Goal: Check status: Check status

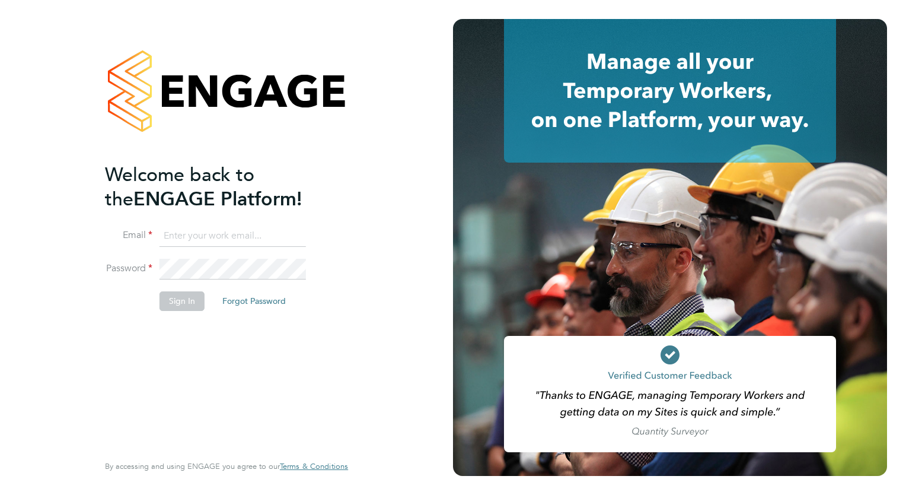
type input "tamara@peacerecruitmentservices.com"
click at [173, 299] on button "Sign In" at bounding box center [182, 300] width 45 height 19
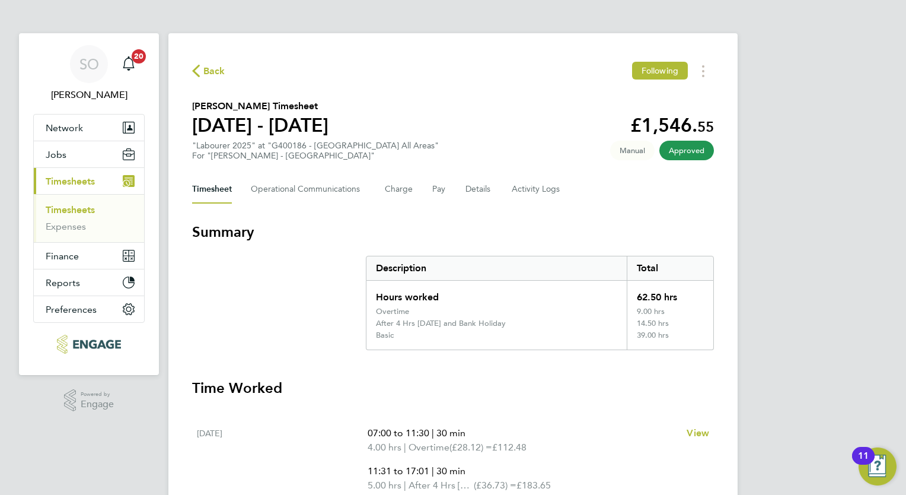
click at [68, 176] on span "Timesheets" at bounding box center [70, 181] width 49 height 11
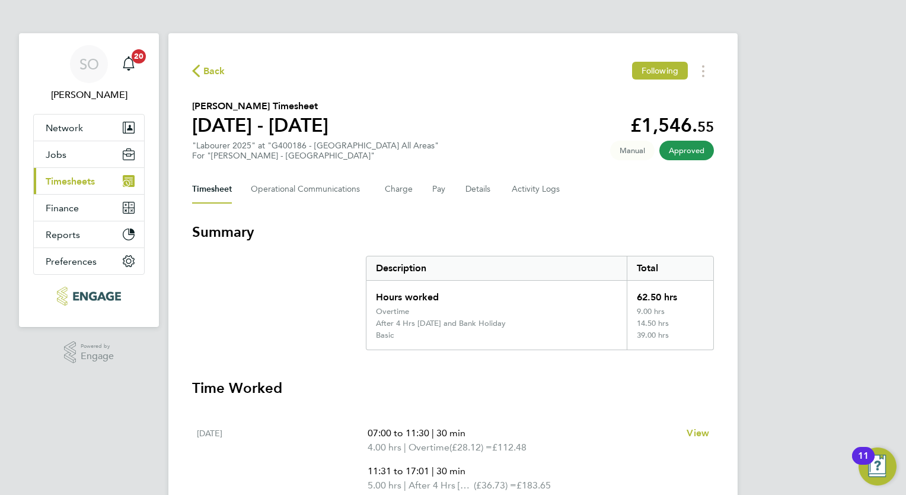
click at [66, 180] on span "Timesheets" at bounding box center [70, 181] width 49 height 11
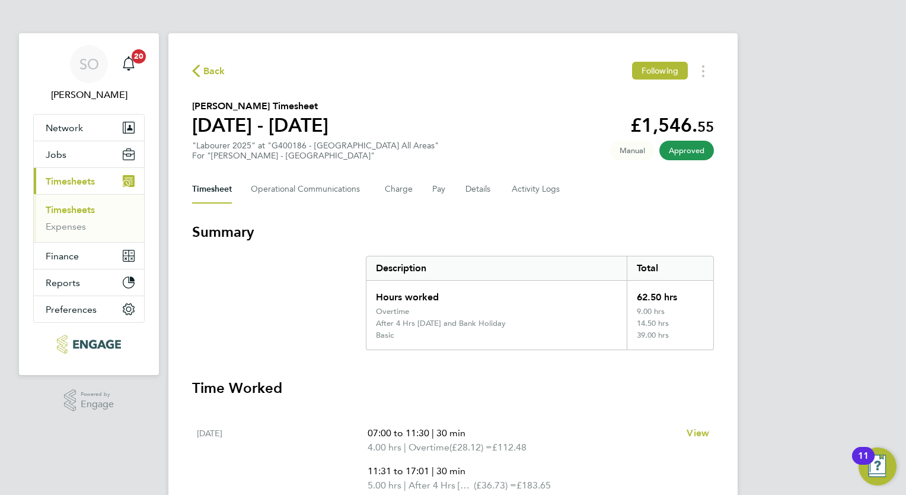
click at [62, 212] on link "Timesheets" at bounding box center [70, 209] width 49 height 11
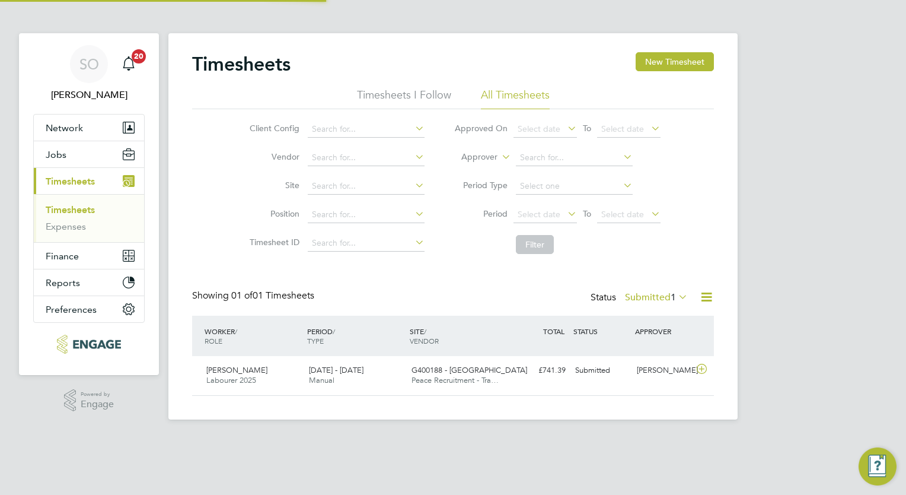
scroll to position [30, 103]
click at [676, 298] on icon at bounding box center [676, 296] width 0 height 17
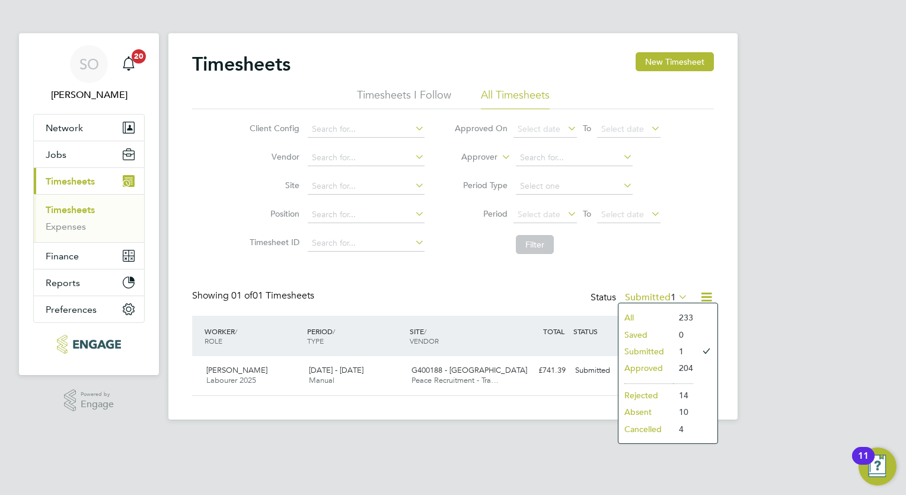
click at [653, 350] on li "Submitted" at bounding box center [646, 351] width 55 height 17
